Goal: Information Seeking & Learning: Compare options

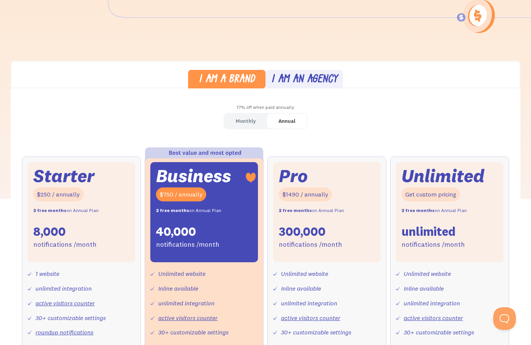
scroll to position [199, 0]
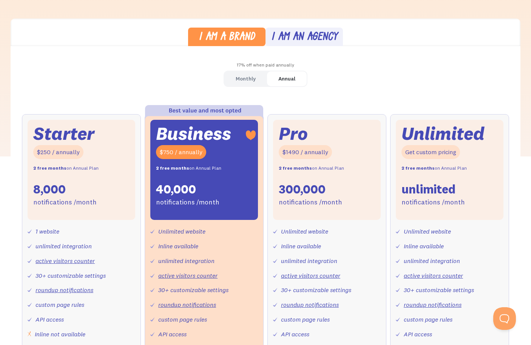
click at [246, 81] on div "Monthly" at bounding box center [246, 78] width 20 height 11
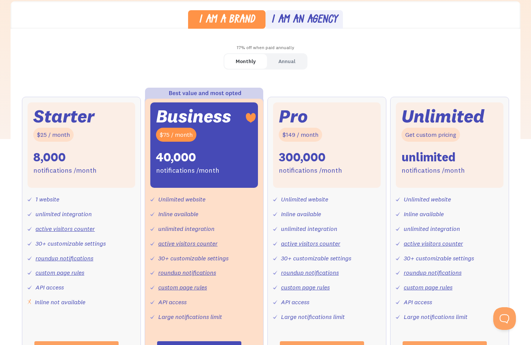
scroll to position [223, 0]
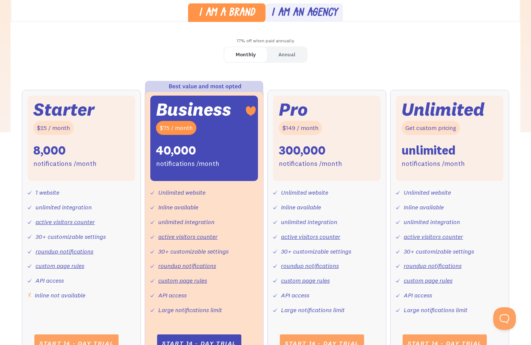
click at [284, 54] on div "Annual" at bounding box center [287, 54] width 17 height 11
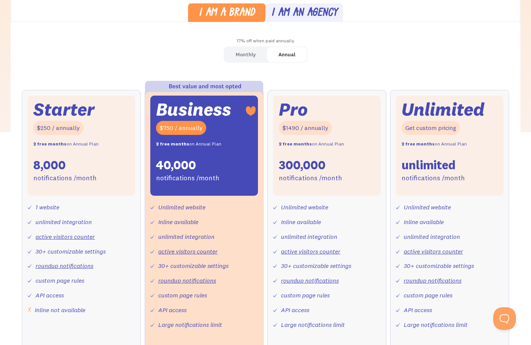
click at [248, 54] on div "Monthly" at bounding box center [246, 54] width 20 height 11
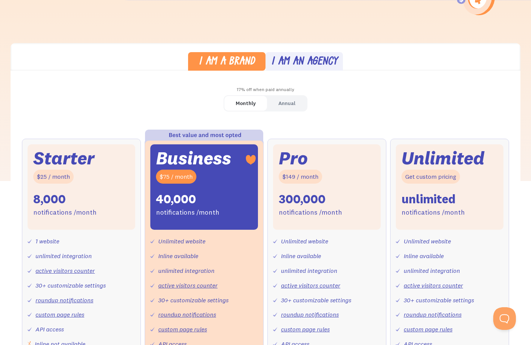
scroll to position [0, 0]
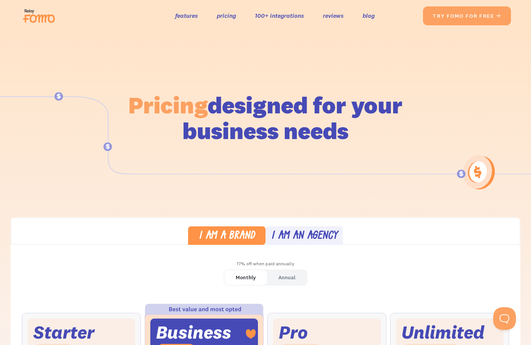
click at [47, 20] on img at bounding box center [41, 16] width 42 height 24
